Goal: Task Accomplishment & Management: Manage account settings

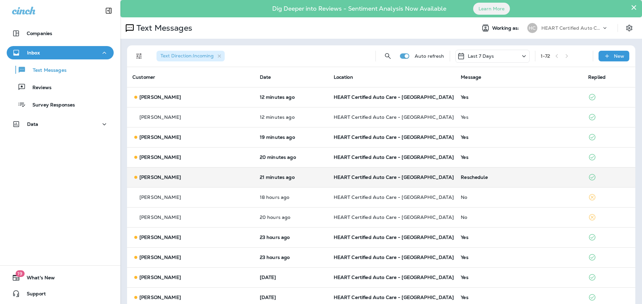
click at [463, 178] on div "Reschedule" at bounding box center [519, 177] width 117 height 5
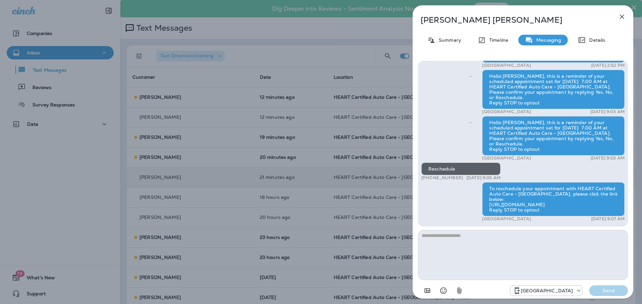
click at [623, 17] on icon "button" at bounding box center [622, 17] width 8 height 8
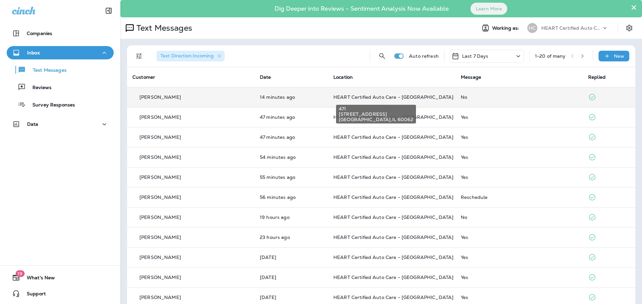
click at [333, 96] on span "HEART Certified Auto Care - [GEOGRAPHIC_DATA]" at bounding box center [393, 97] width 120 height 6
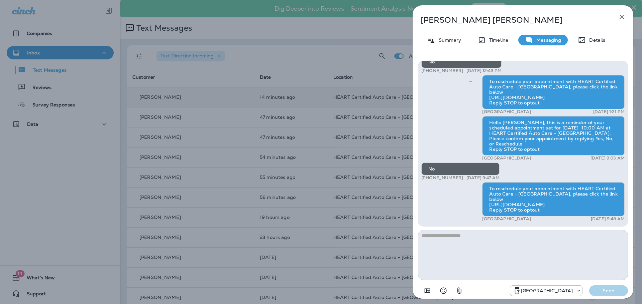
click at [623, 15] on icon "button" at bounding box center [622, 17] width 4 height 4
